Goal: Task Accomplishment & Management: Use online tool/utility

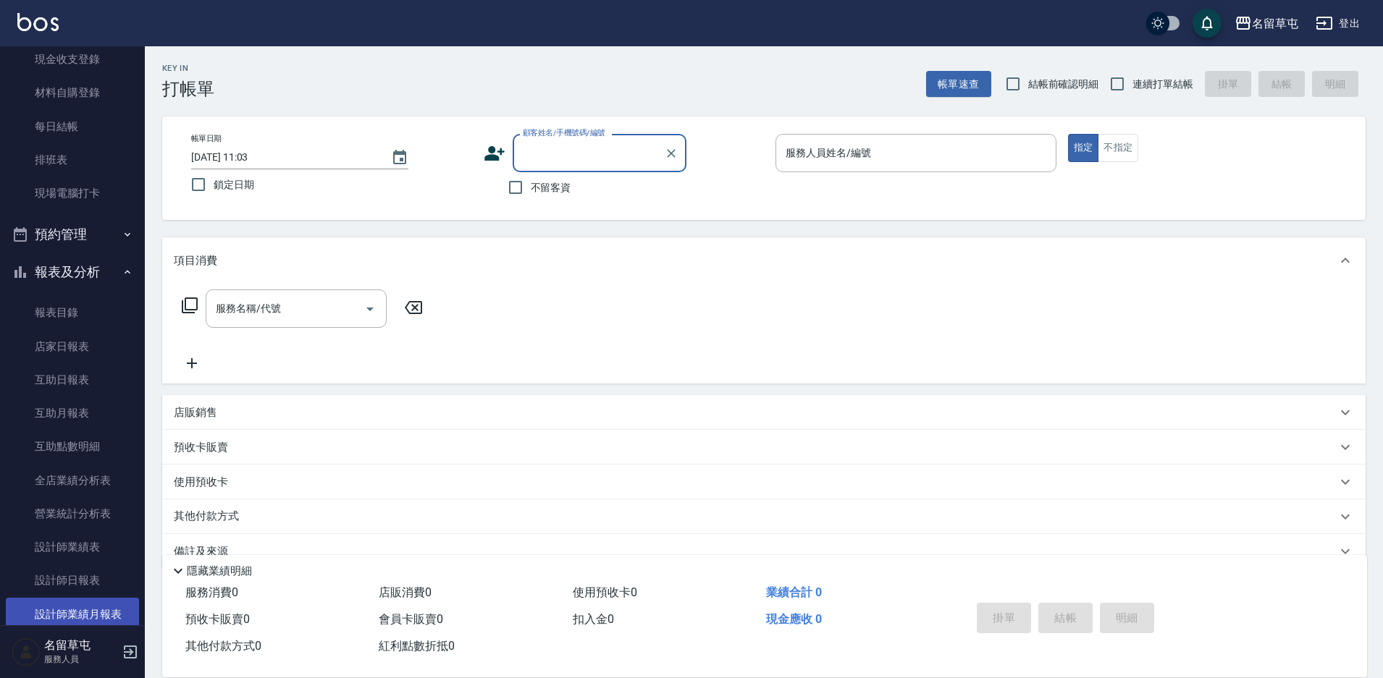
scroll to position [145, 0]
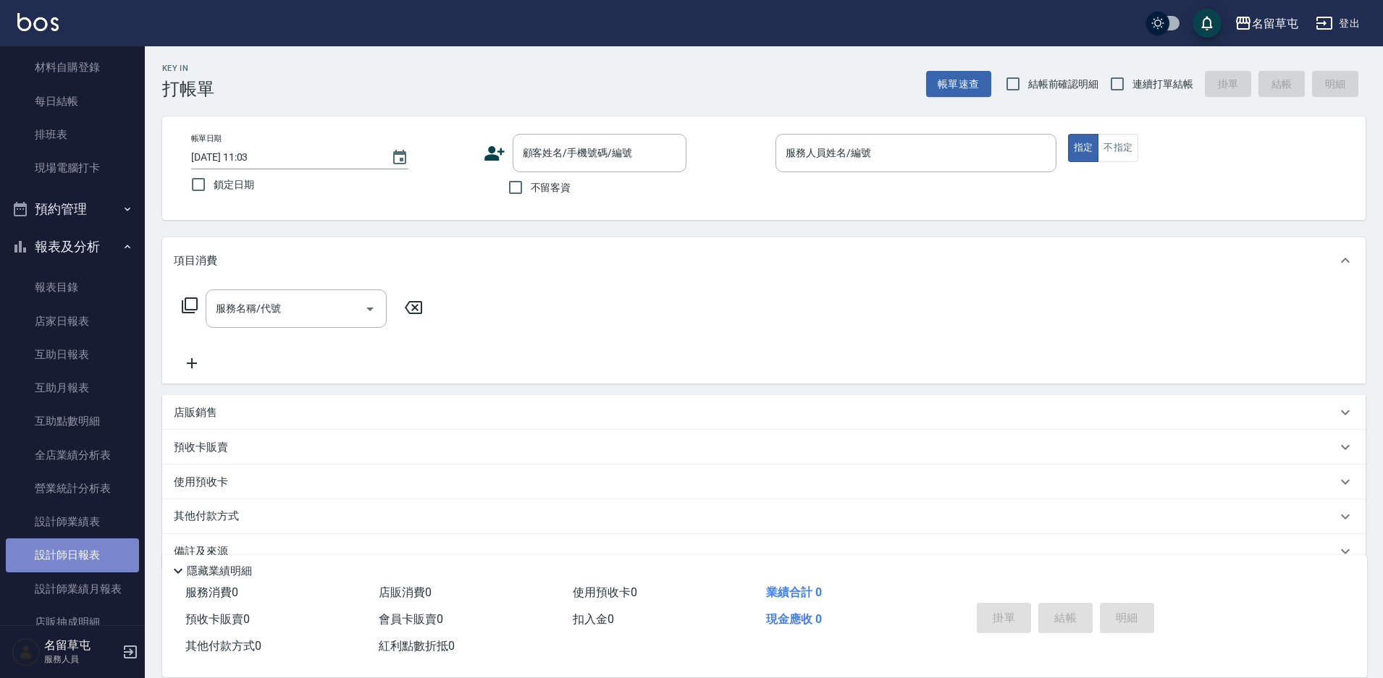
click at [93, 547] on link "設計師日報表" at bounding box center [72, 555] width 133 height 33
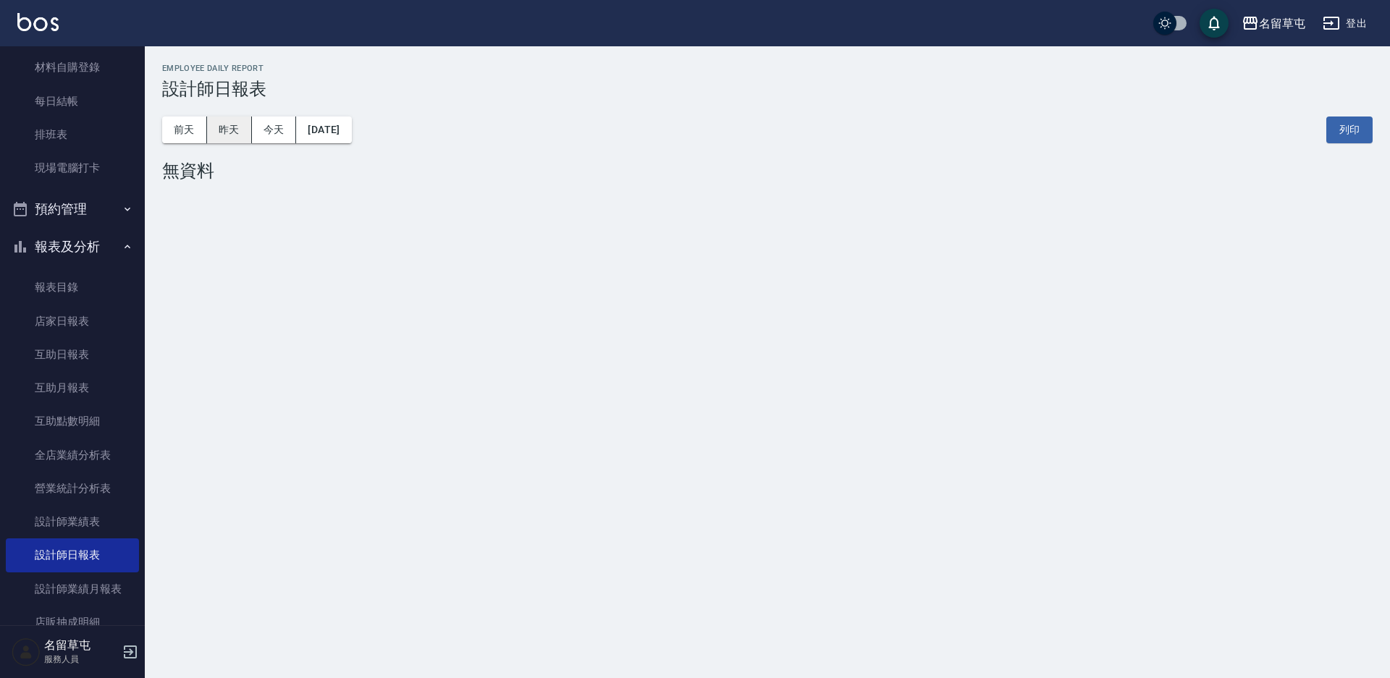
click at [226, 135] on button "昨天" at bounding box center [229, 130] width 45 height 27
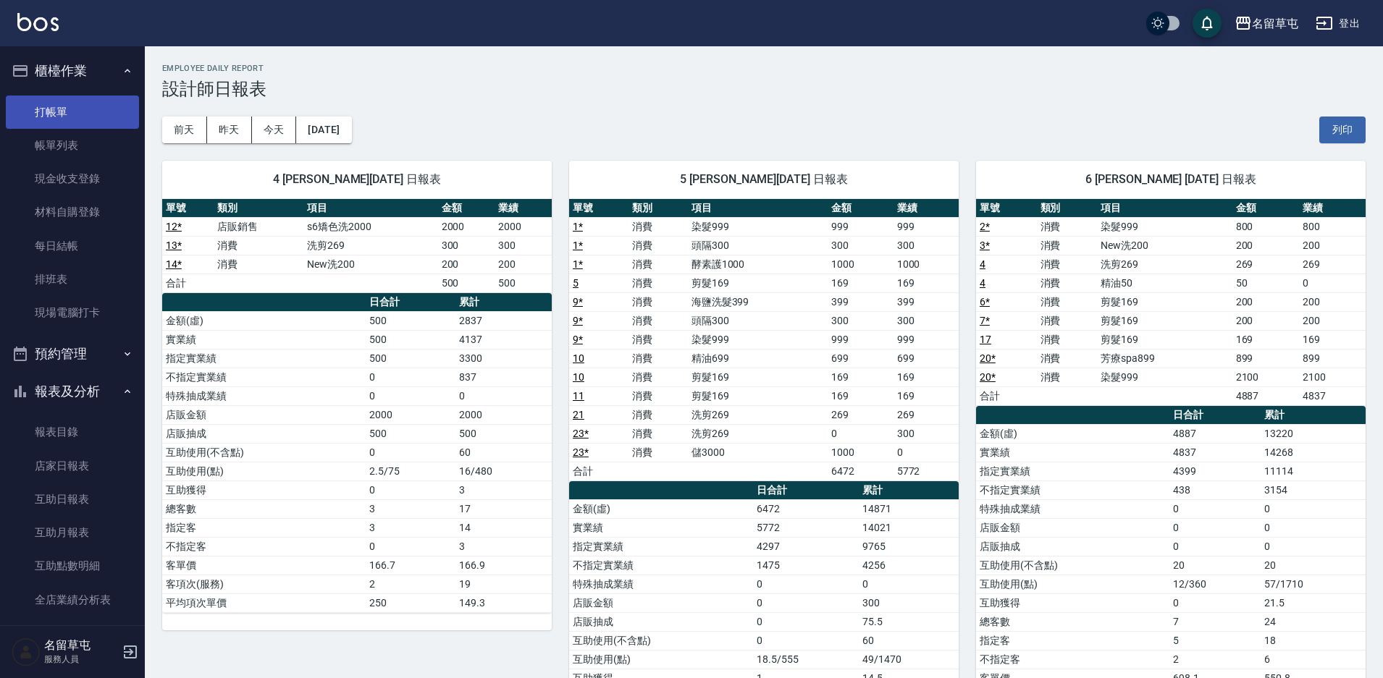
click at [14, 108] on link "打帳單" at bounding box center [72, 112] width 133 height 33
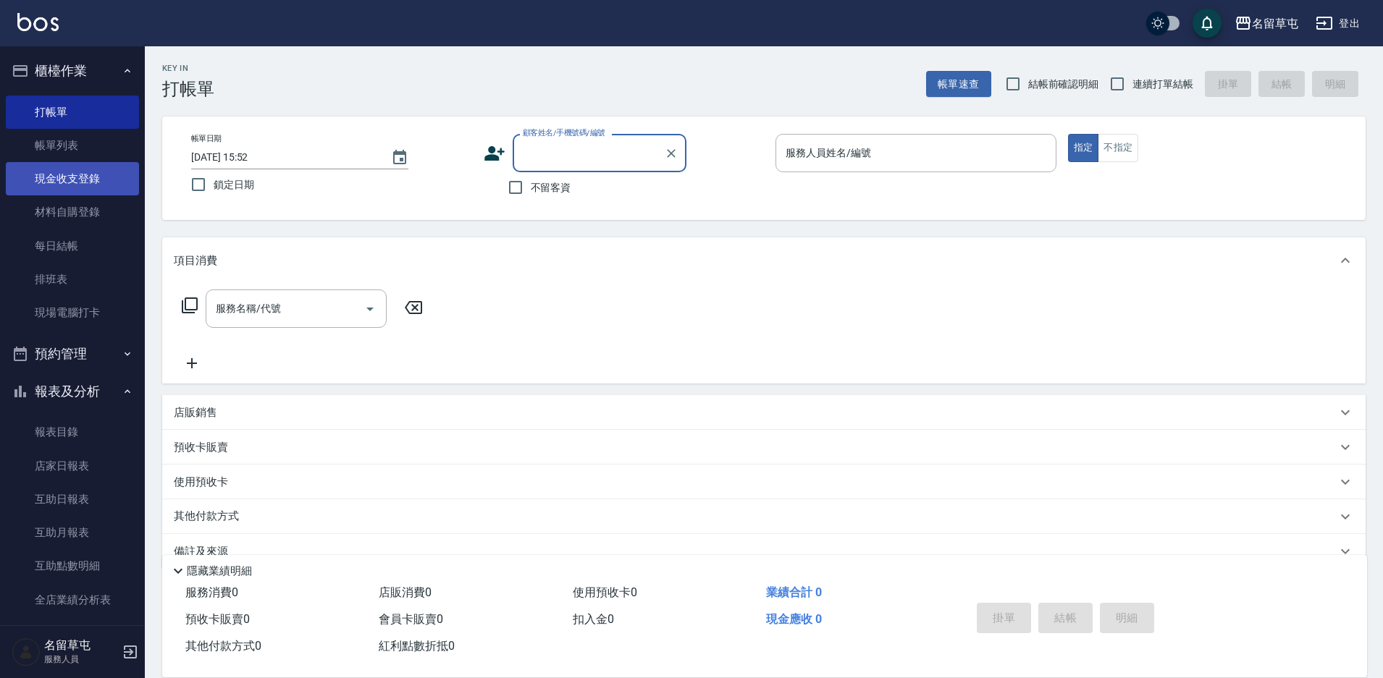
click at [81, 172] on link "現金收支登錄" at bounding box center [72, 178] width 133 height 33
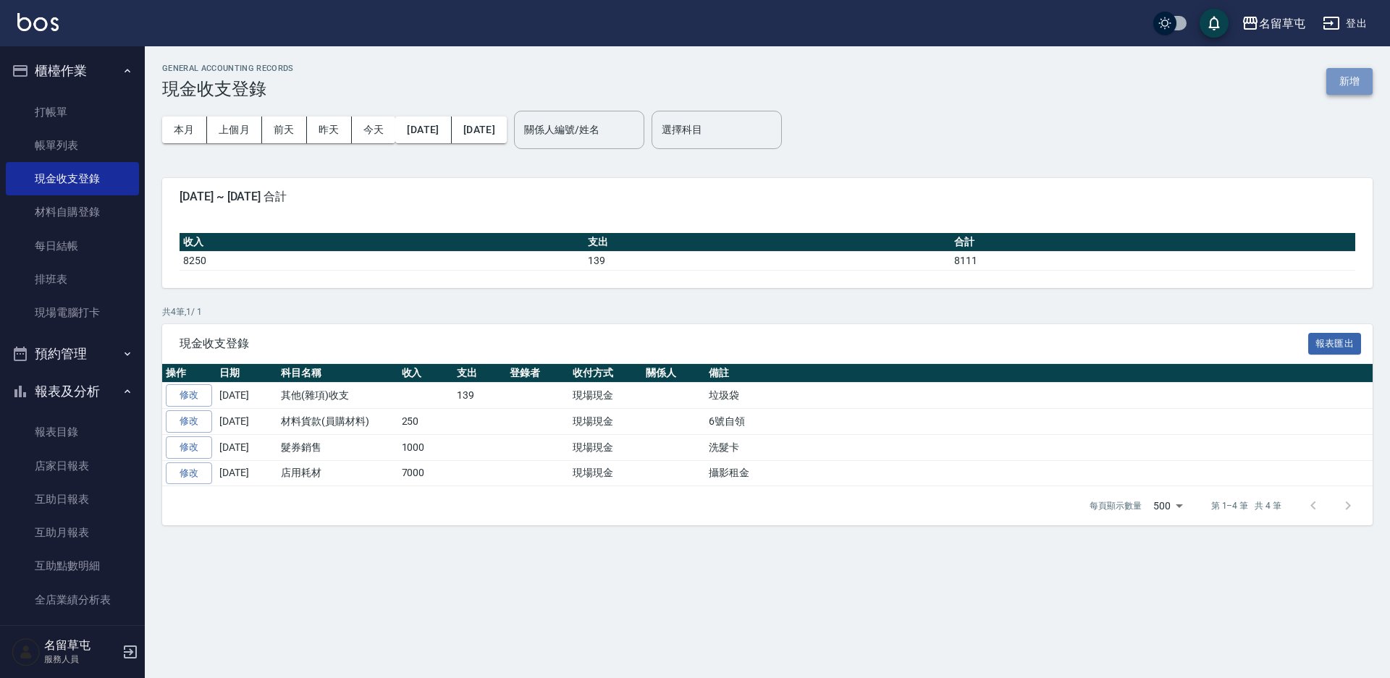
click at [1359, 86] on button "新增" at bounding box center [1349, 81] width 46 height 27
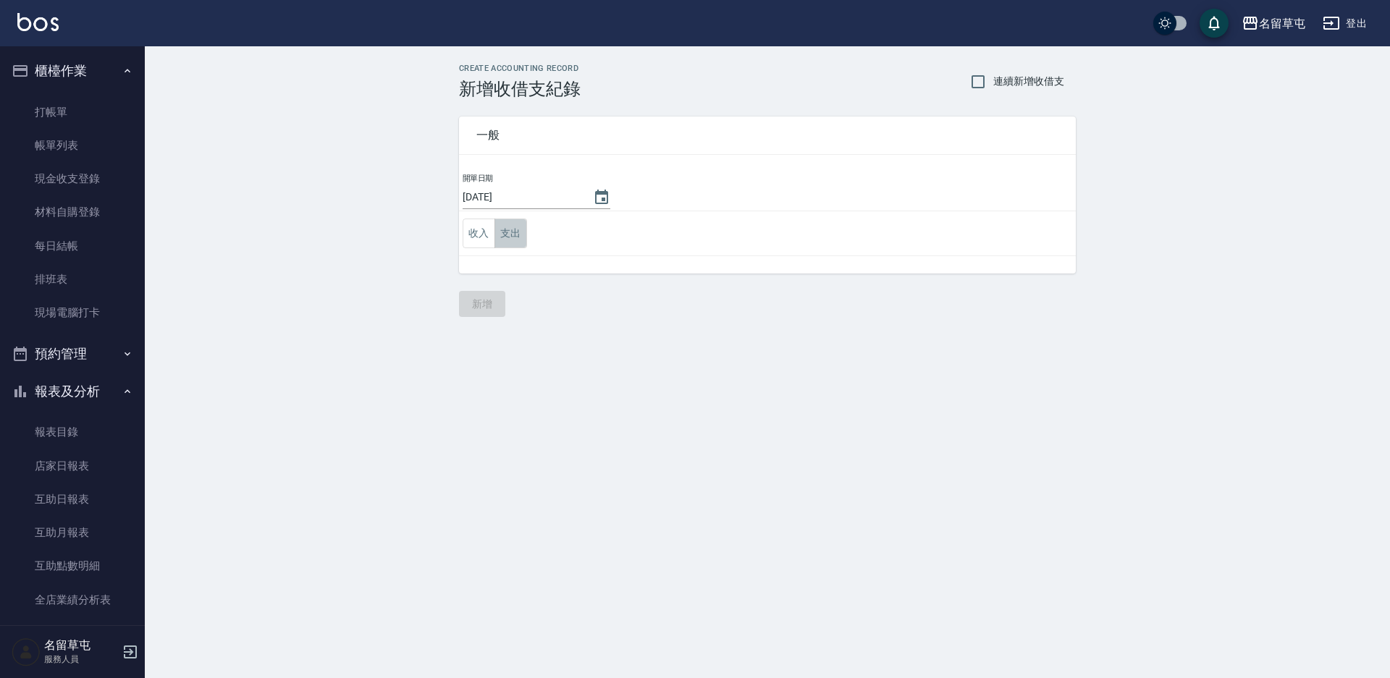
click at [509, 239] on button "支出" at bounding box center [510, 234] width 33 height 30
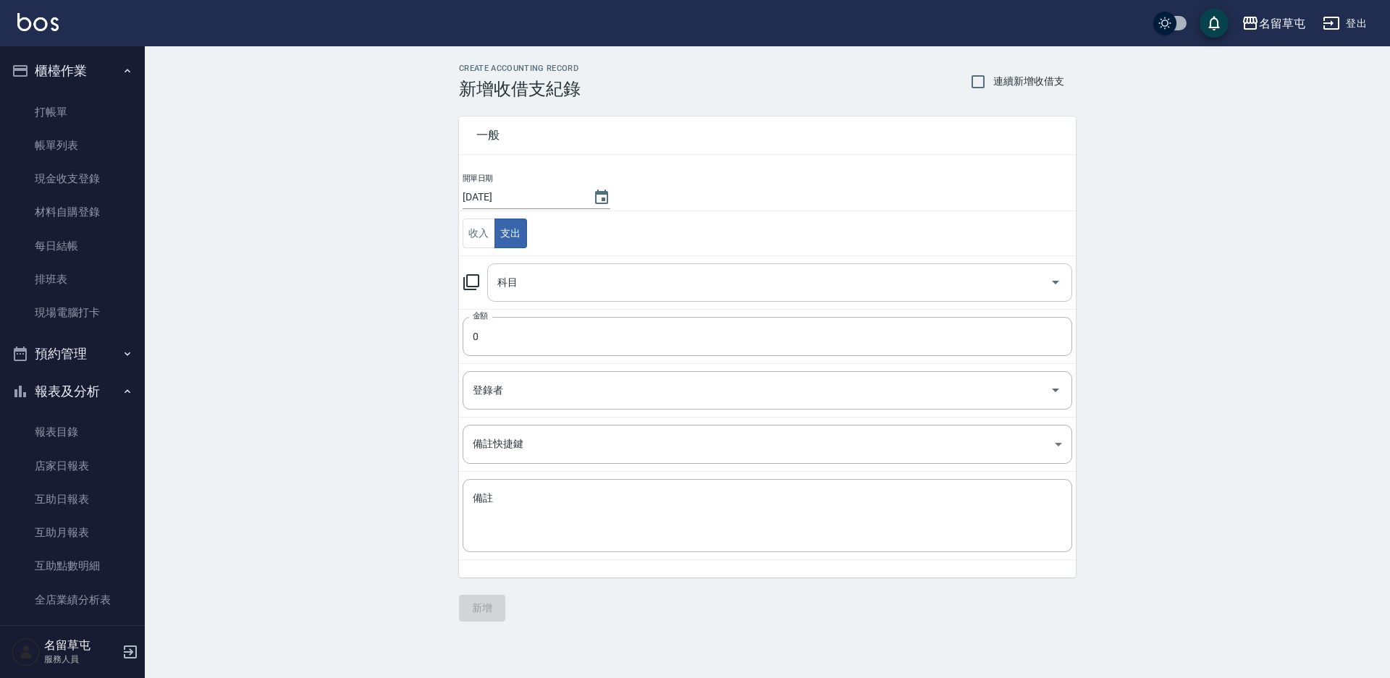
click at [551, 289] on input "科目" at bounding box center [769, 282] width 550 height 25
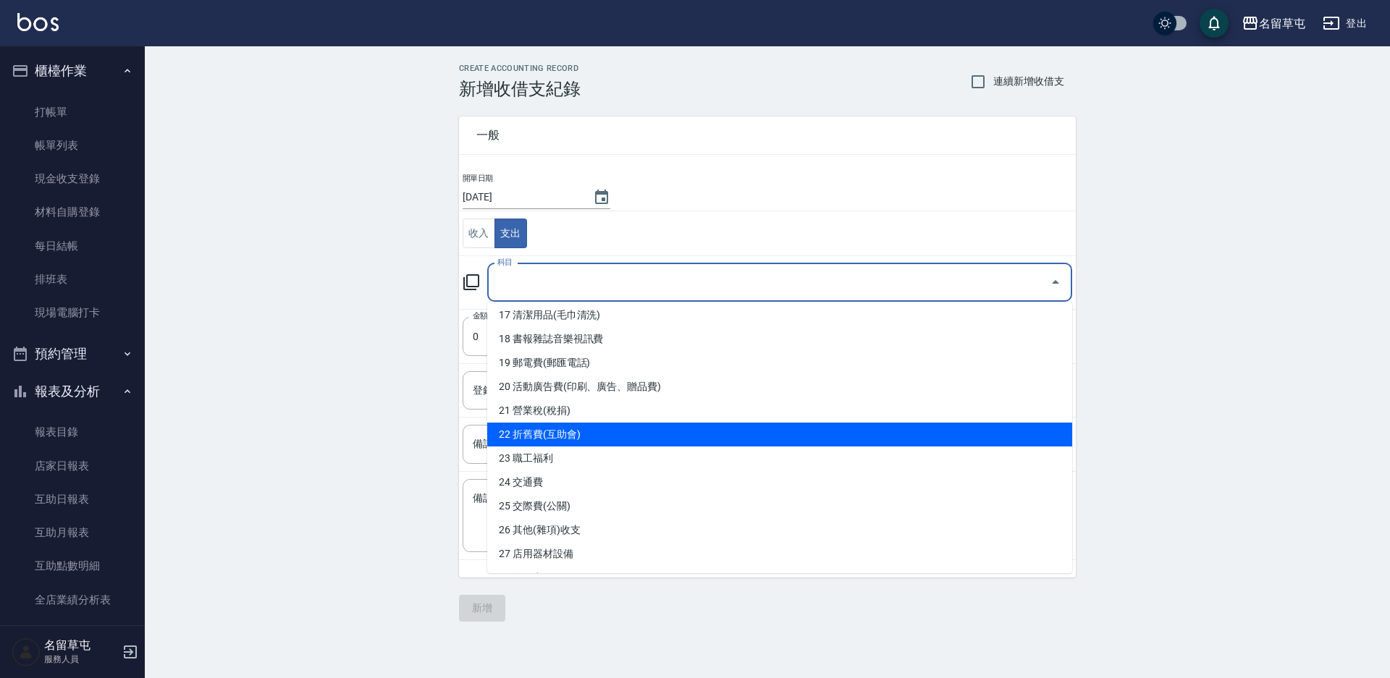
scroll to position [507, 0]
drag, startPoint x: 566, startPoint y: 455, endPoint x: 622, endPoint y: 432, distance: 60.4
click at [622, 432] on ul "0 售貨費用 1 營業支出 1 營業收入 2 產品販賣 3 行政幹部薪資 4 設計師薪資 5 助理薪資 6 員工借支 7 業績獎金 8 伙食費 9 勞健保勞退…" at bounding box center [779, 437] width 585 height 271
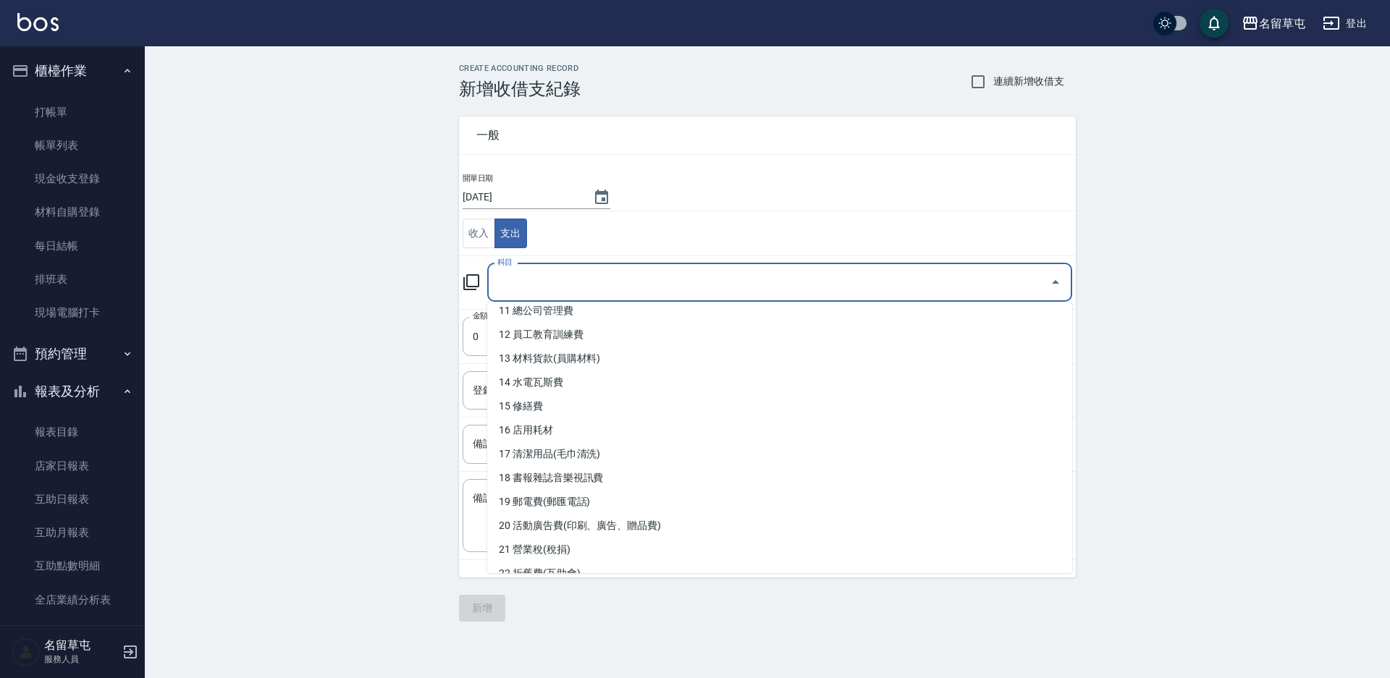
scroll to position [290, 0]
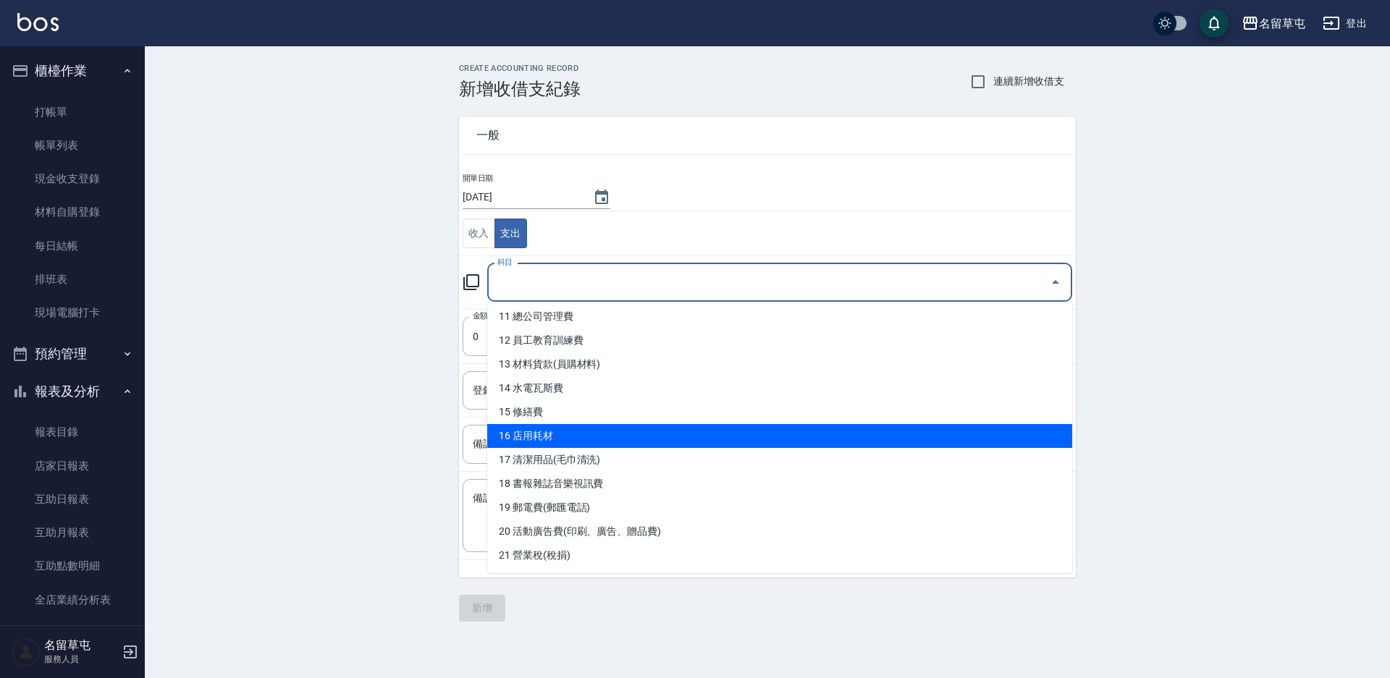
click at [554, 430] on li "16 店用耗材" at bounding box center [779, 436] width 585 height 24
type input "16 店用耗材"
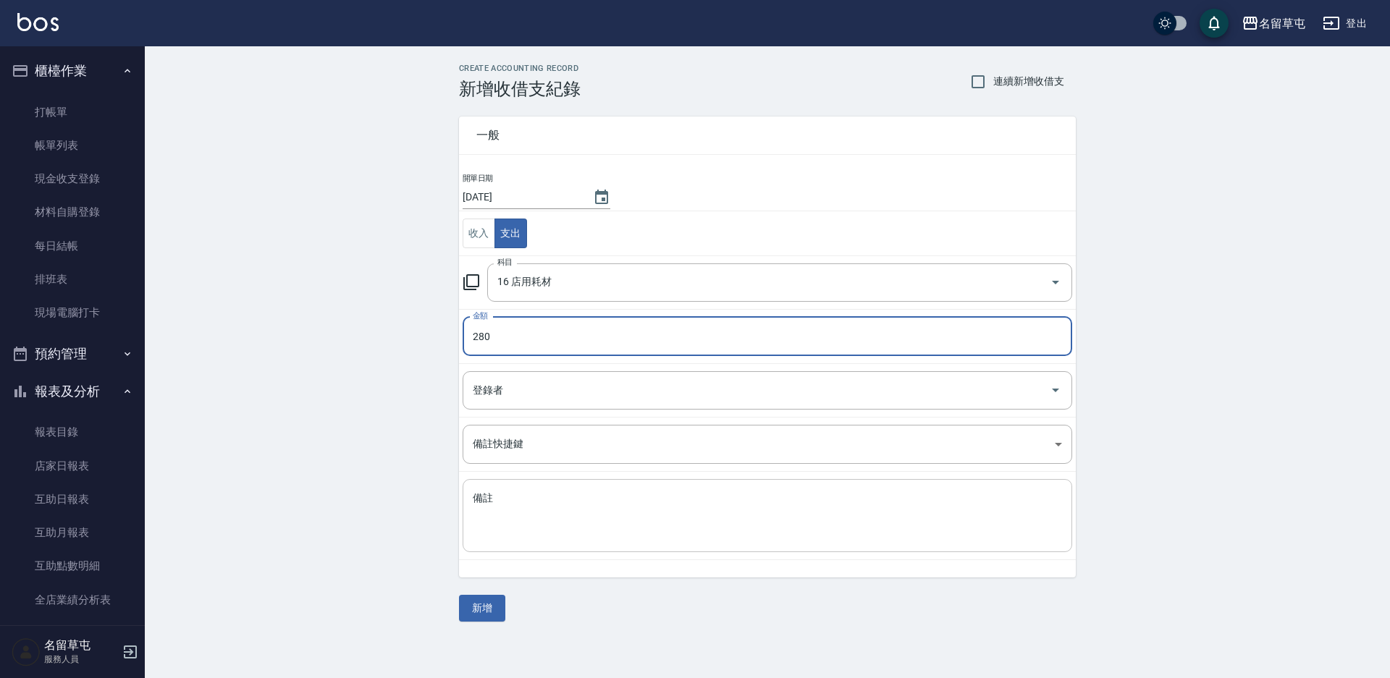
type input "280"
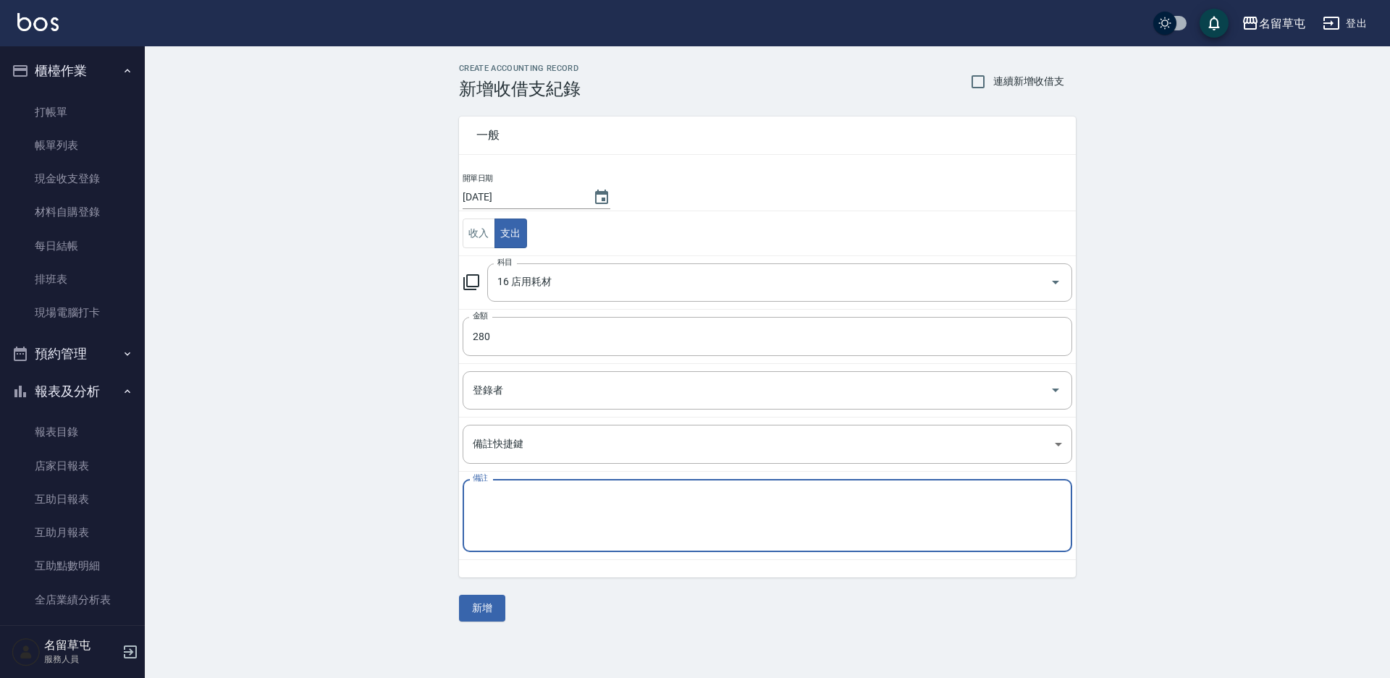
click at [700, 534] on textarea "備註" at bounding box center [767, 516] width 589 height 49
type textarea "水管 沖水頭"
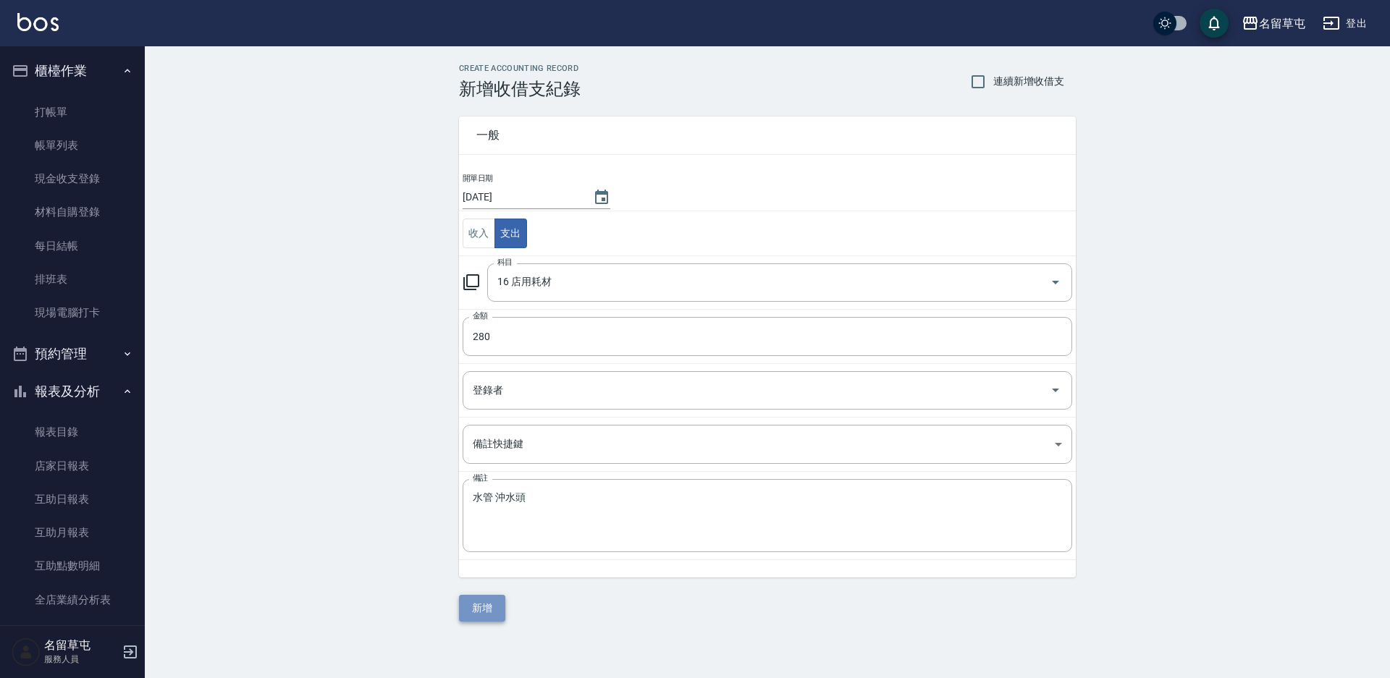
click at [500, 612] on button "新增" at bounding box center [482, 608] width 46 height 27
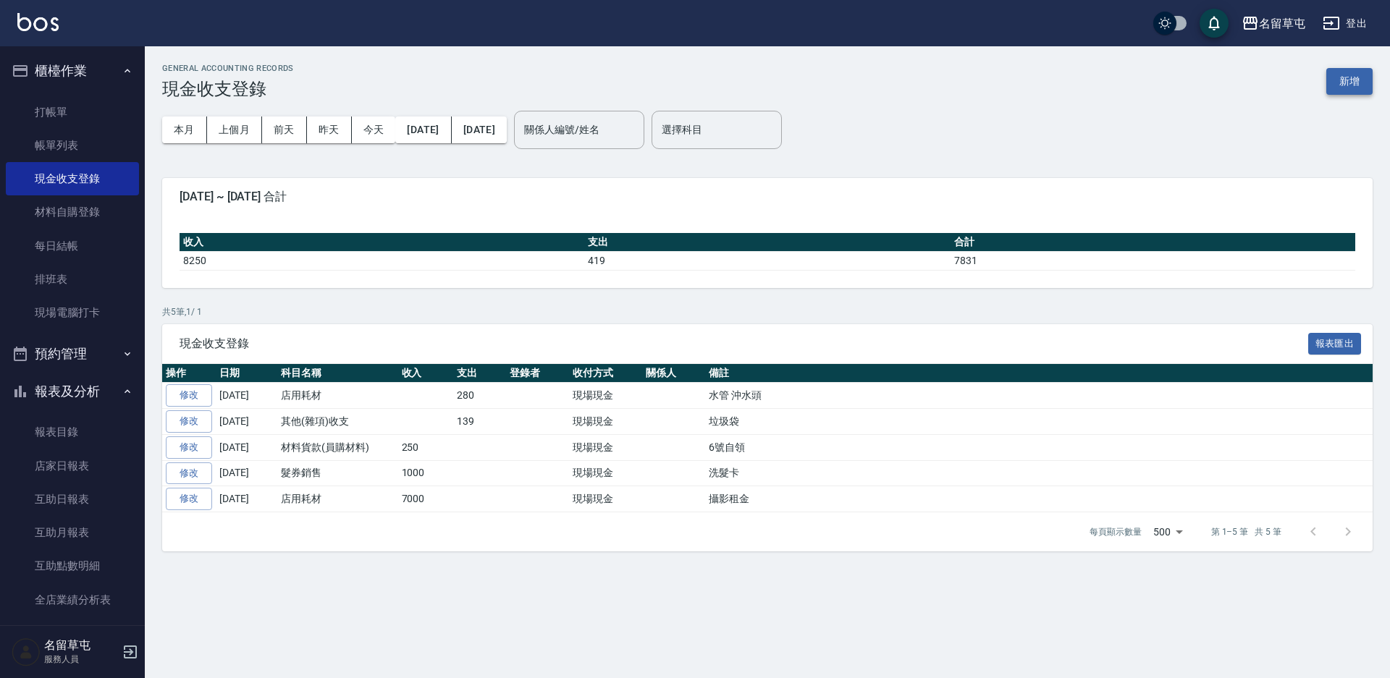
click at [1343, 78] on button "新增" at bounding box center [1349, 81] width 46 height 27
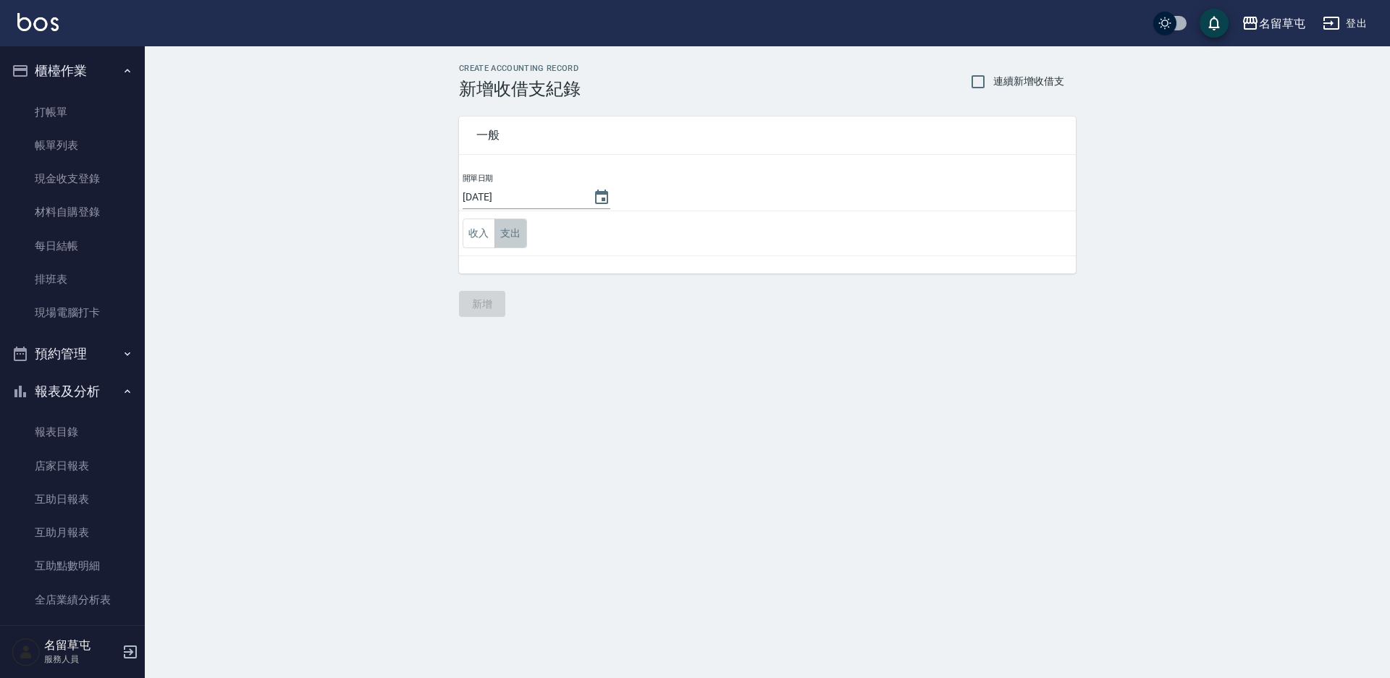
click at [515, 235] on button "支出" at bounding box center [510, 234] width 33 height 30
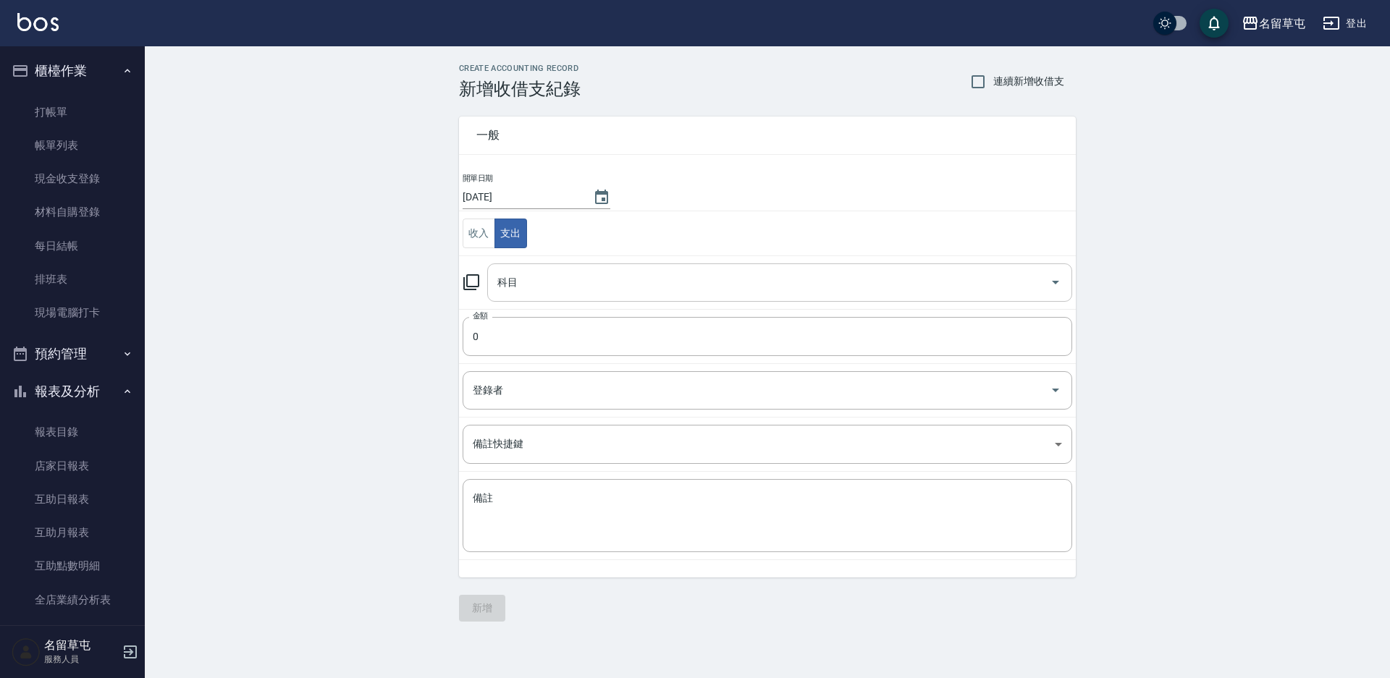
click at [583, 284] on input "科目" at bounding box center [769, 282] width 550 height 25
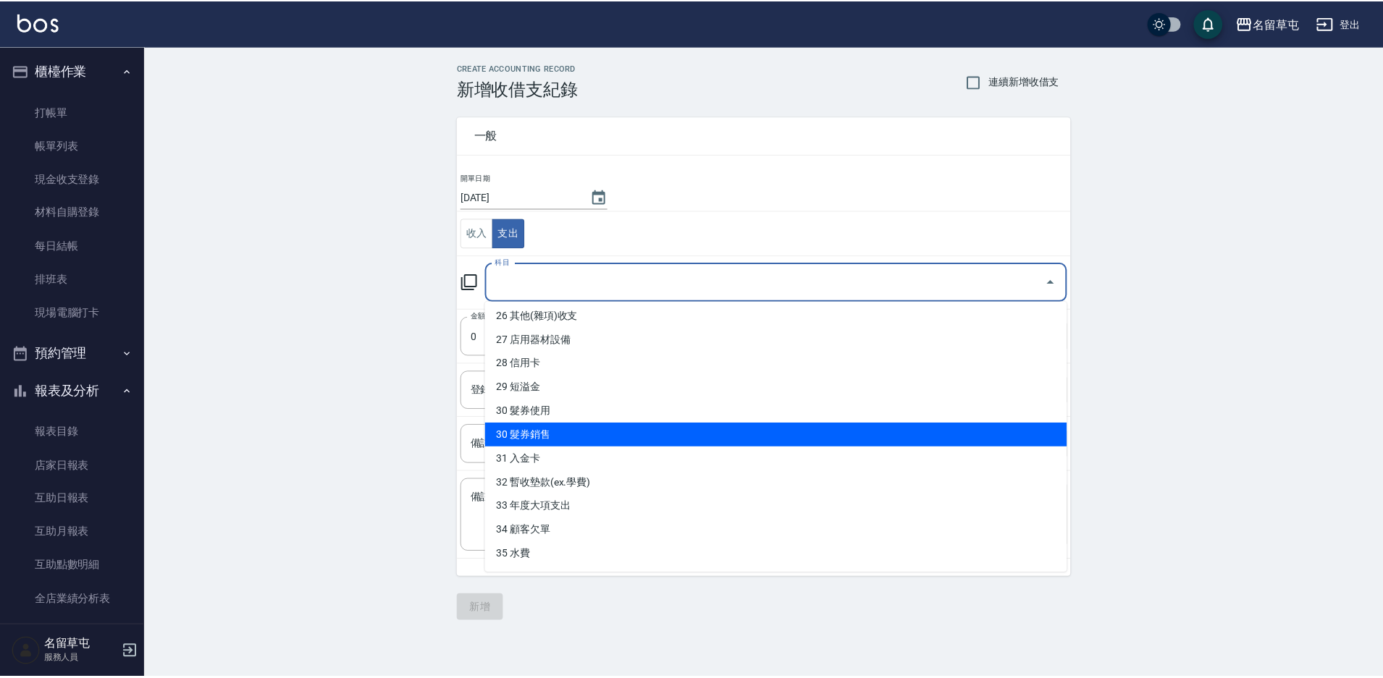
scroll to position [623, 0]
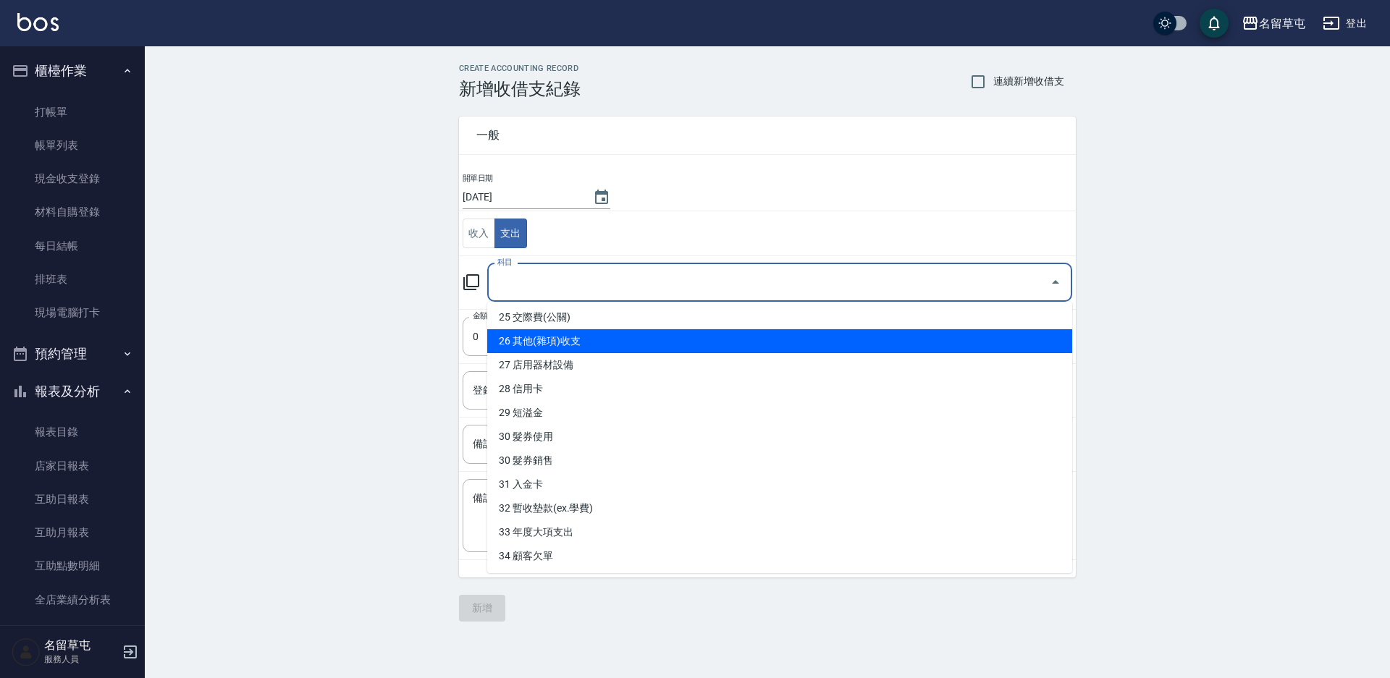
click at [534, 349] on li "26 其他(雜項)收支" at bounding box center [779, 341] width 585 height 24
type input "26 其他(雜項)收支"
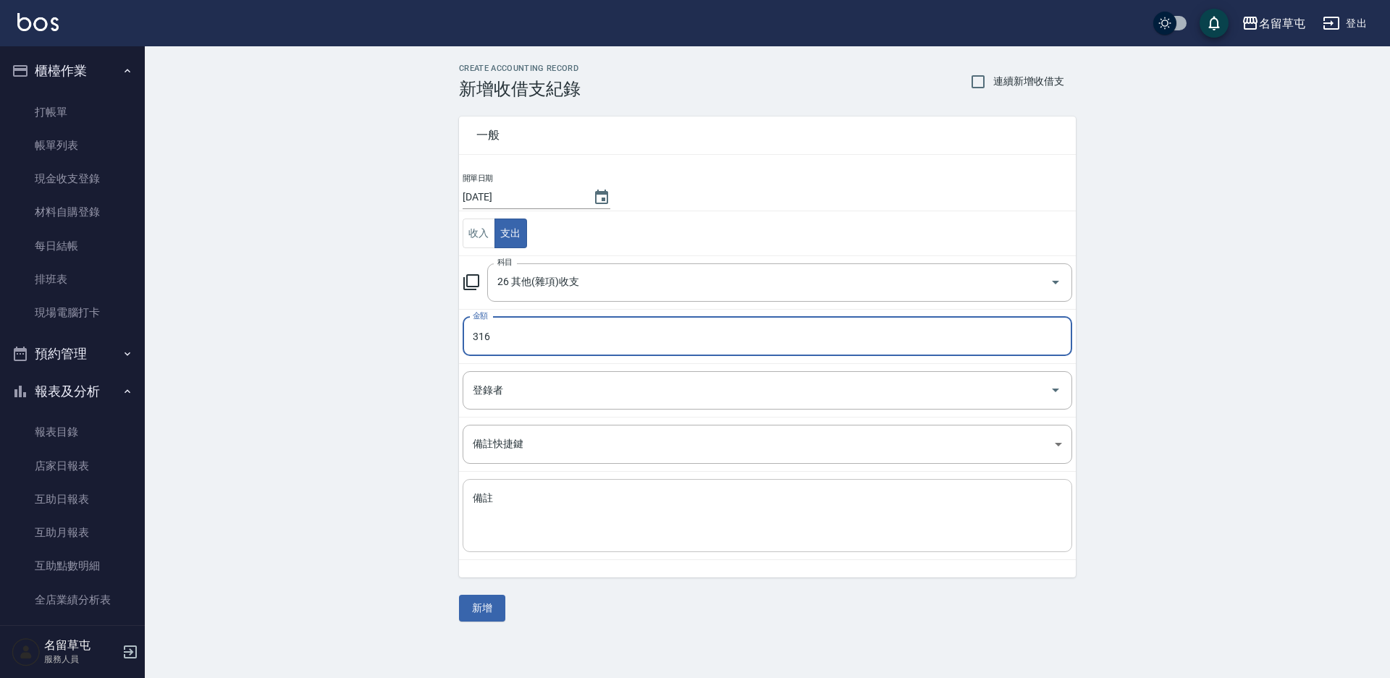
type input "316"
click at [667, 519] on textarea "備註" at bounding box center [767, 516] width 589 height 49
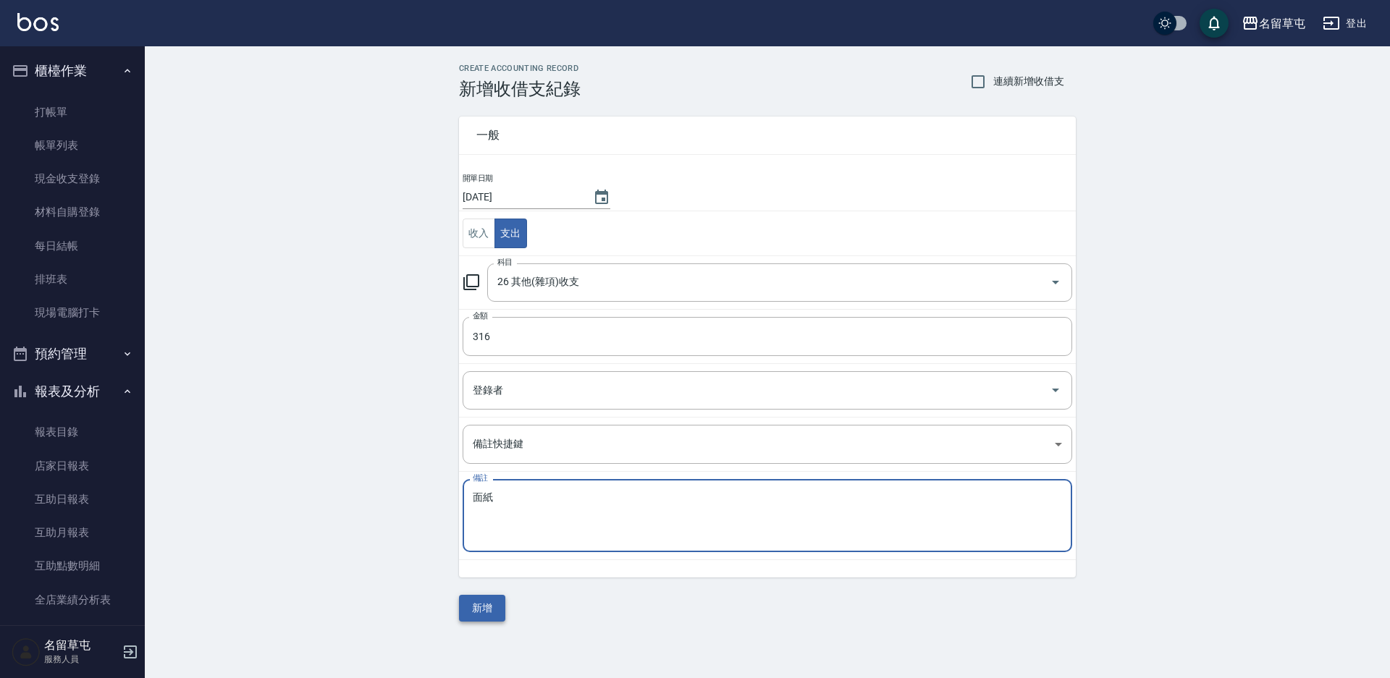
type textarea "面紙"
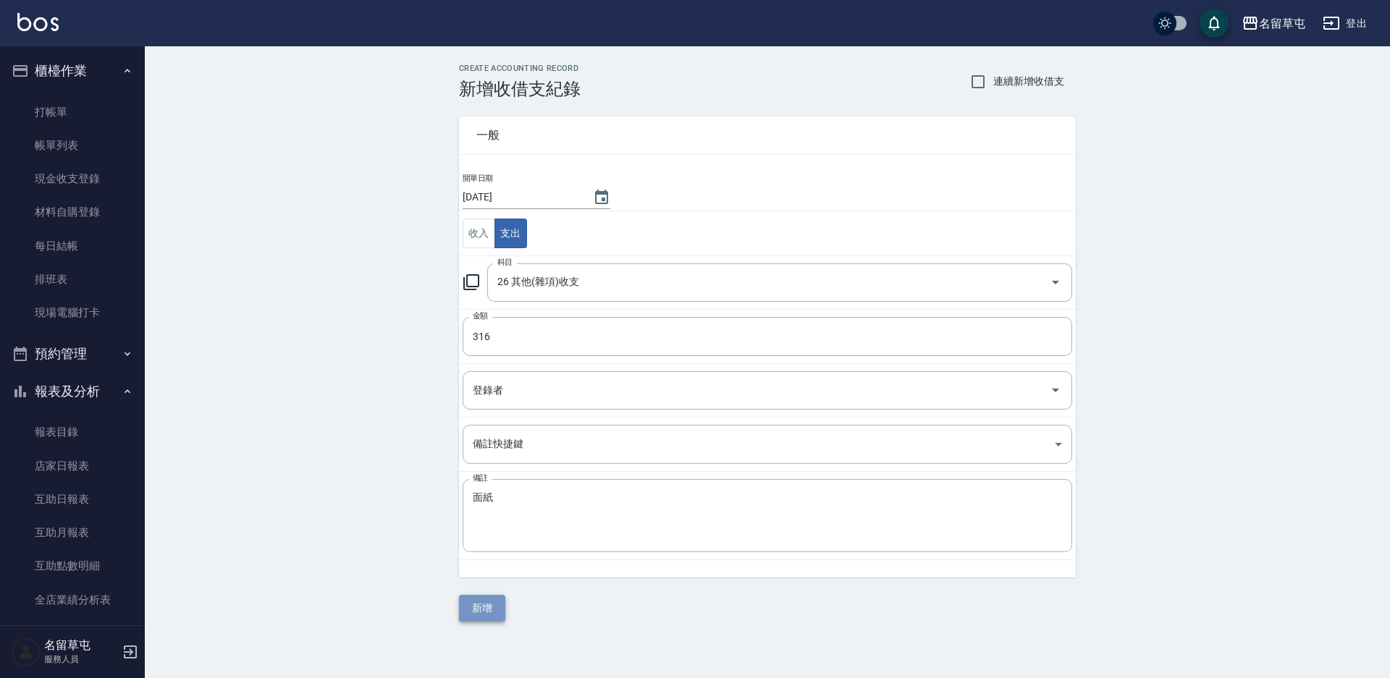
click at [505, 610] on button "新增" at bounding box center [482, 608] width 46 height 27
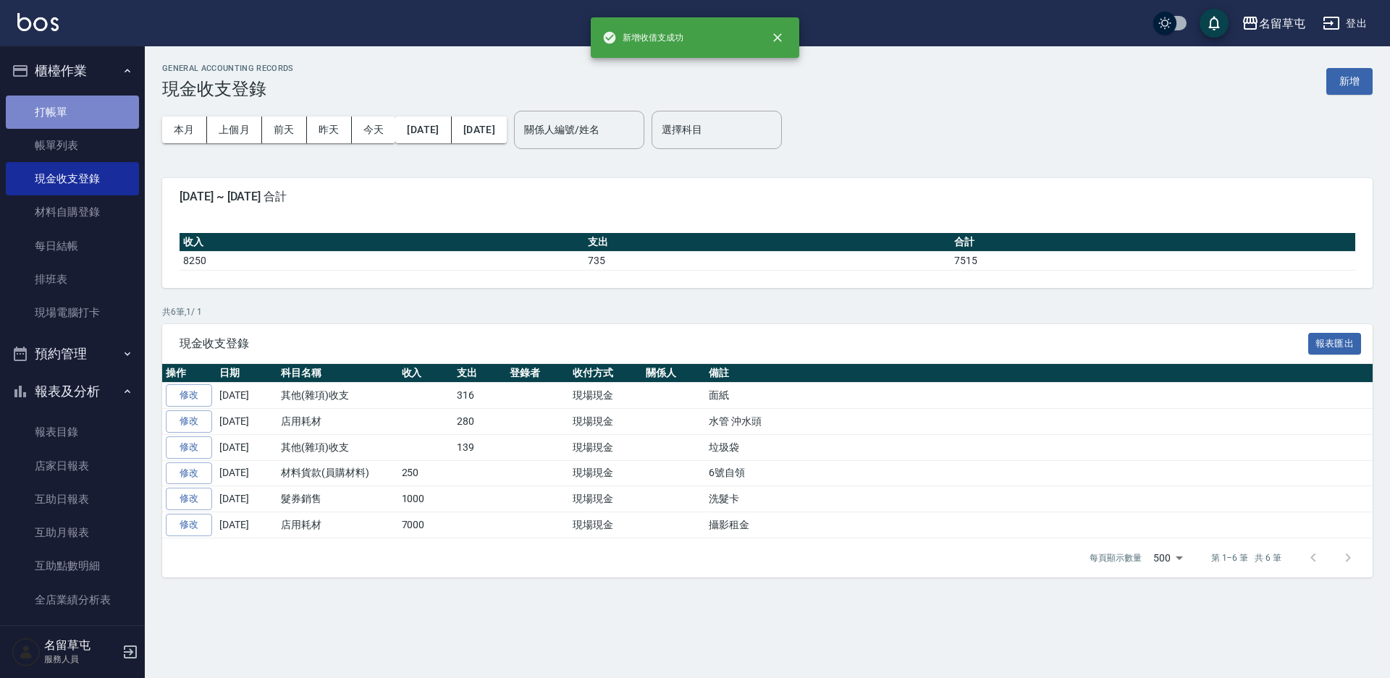
click at [75, 106] on link "打帳單" at bounding box center [72, 112] width 133 height 33
